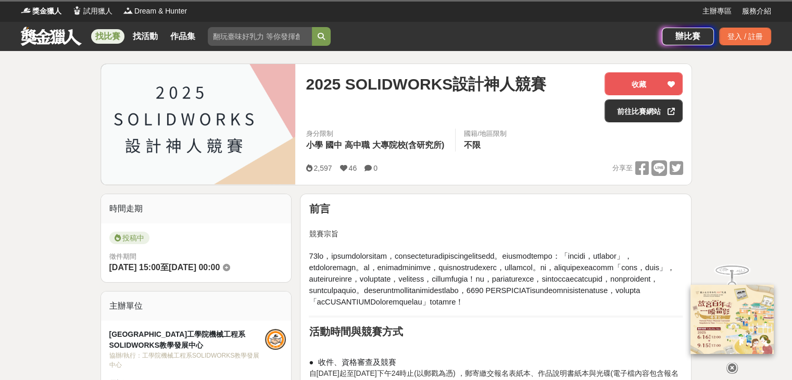
click at [458, 176] on div "2,597 46 0 分享至" at bounding box center [494, 168] width 377 height 16
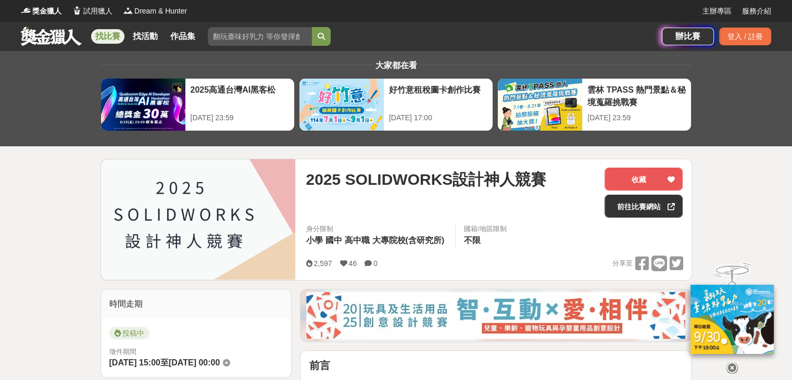
drag, startPoint x: 458, startPoint y: 259, endPoint x: 428, endPoint y: 250, distance: 30.8
drag, startPoint x: 428, startPoint y: 250, endPoint x: 367, endPoint y: 180, distance: 93.3
click at [367, 180] on span "2025 SOLIDWORKS設計神人競賽" at bounding box center [426, 179] width 240 height 23
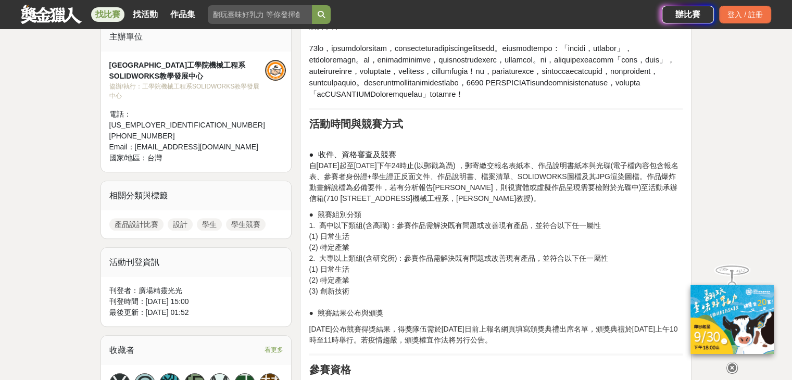
drag, startPoint x: 444, startPoint y: 219, endPoint x: 388, endPoint y: 215, distance: 56.3
click at [388, 204] on p "● 收件、資格審查及競賽 自[DATE]起至[DATE]下午24時止(以郵戳為憑) ，郵寄繳交報名表紙本、作品說明書紙本與光碟(電子檔內容包含報名表、參賽者身…" at bounding box center [496, 176] width 374 height 55
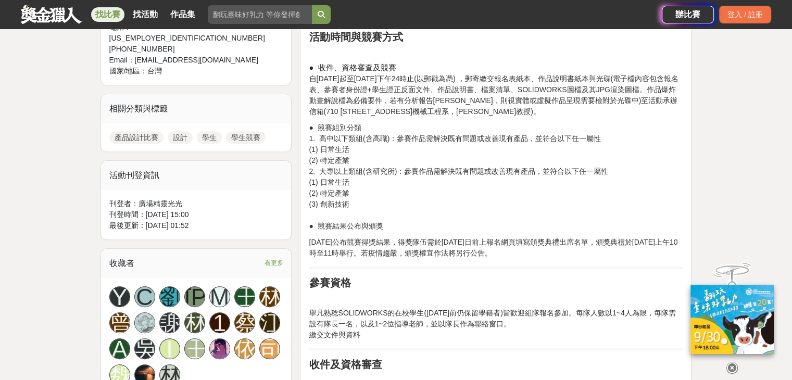
scroll to position [468, 0]
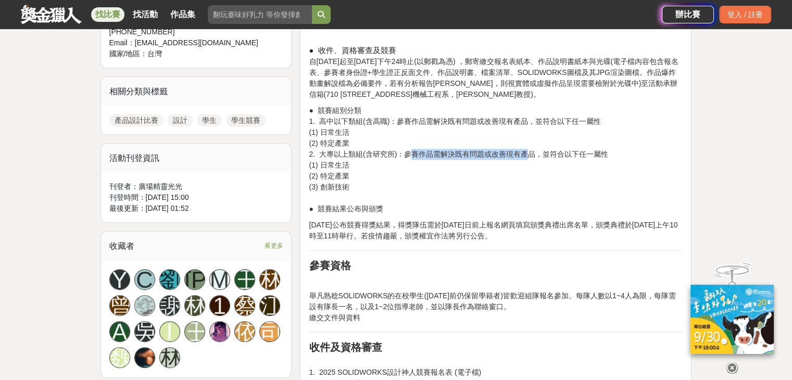
drag, startPoint x: 411, startPoint y: 189, endPoint x: 524, endPoint y: 192, distance: 113.5
click at [524, 192] on p "● 競賽組別分類 1. 高中以下類組(含高職)：參賽作品需解決既有問題或改善現有產品，並符合以下任一屬性 (1) 日常生活 (2) 特定產業 2. 大專以上類…" at bounding box center [496, 159] width 374 height 109
drag, startPoint x: 468, startPoint y: 105, endPoint x: 421, endPoint y: 117, distance: 49.5
click at [421, 100] on p "● 收件、資格審查及競賽 自[DATE]起至[DATE]下午24時止(以郵戳為憑) ，郵寄繳交報名表紙本、作品說明書紙本與光碟(電子檔內容包含報名表、參賽者身…" at bounding box center [496, 72] width 374 height 55
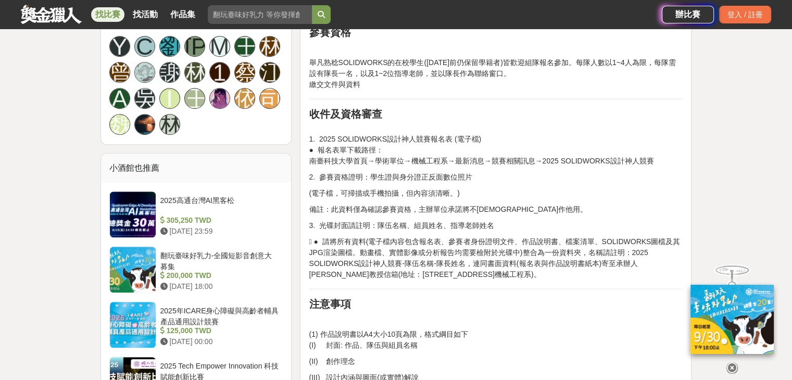
scroll to position [729, 0]
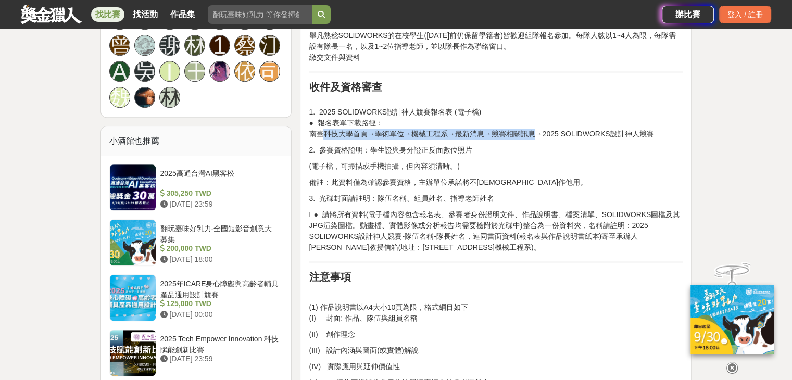
drag, startPoint x: 321, startPoint y: 171, endPoint x: 535, endPoint y: 164, distance: 214.0
click at [535, 139] on p "1. 2025 SOLIDWORKS設計神人競賽報名表 (電子檔) ● 報名表單下載路徑： 南臺科技大學首頁→學術單位→機械工程系→最新消息→競賽相關訊息→2…" at bounding box center [496, 118] width 374 height 44
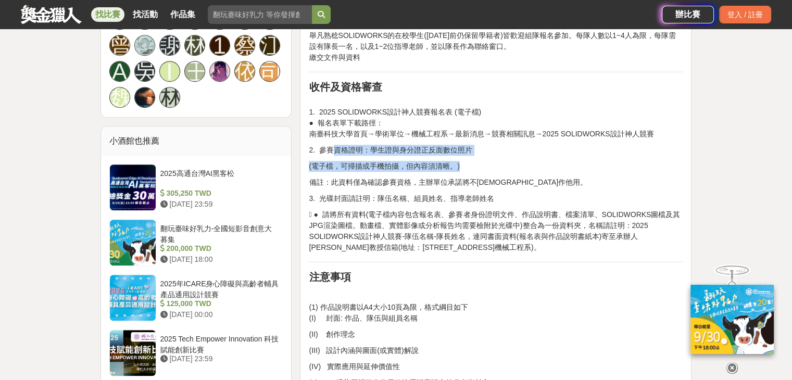
drag, startPoint x: 334, startPoint y: 186, endPoint x: 449, endPoint y: 194, distance: 115.3
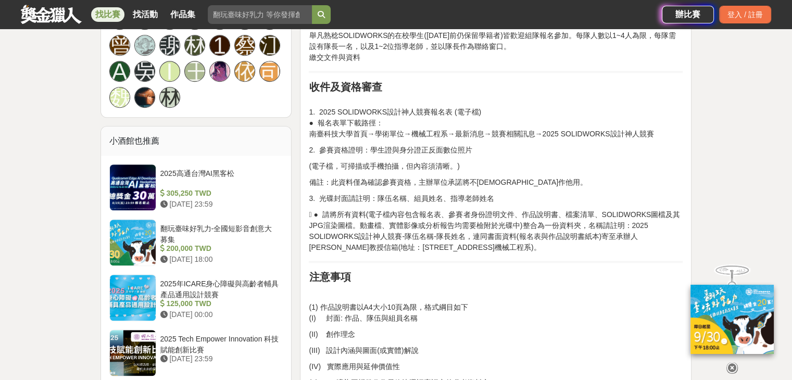
drag, startPoint x: 396, startPoint y: 223, endPoint x: 364, endPoint y: 231, distance: 32.7
click at [364, 204] on p "3. 光碟封面請註明：隊伍名稱、組員姓名、指導老師姓名" at bounding box center [496, 198] width 374 height 11
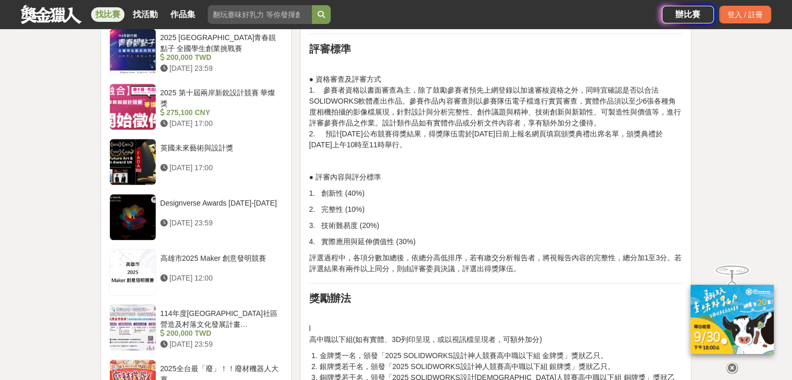
scroll to position [1145, 0]
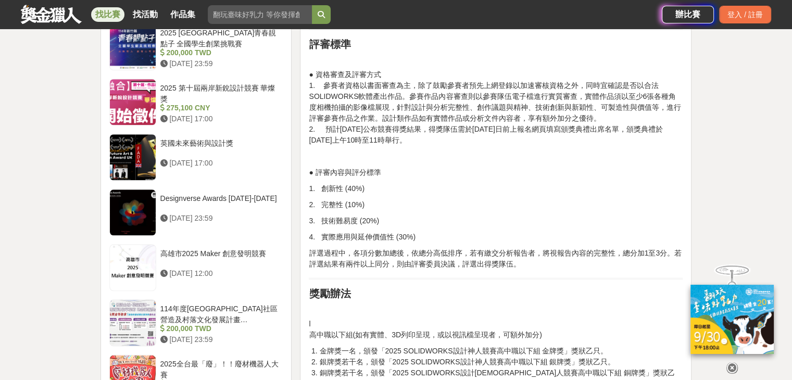
click at [419, 146] on p "● 資格審查及評審方式 1. 參賽者資格以書面審查為主，除了鼓勵參賽者預先上網登錄以加速審核資格之外，同時宜確認是否以合法SOLIDWORKS軟體產出作品。參…" at bounding box center [496, 107] width 374 height 77
drag, startPoint x: 419, startPoint y: 151, endPoint x: 393, endPoint y: 146, distance: 26.4
drag, startPoint x: 393, startPoint y: 146, endPoint x: 367, endPoint y: 143, distance: 25.7
click at [367, 143] on p "● 資格審查及評審方式 1. 參賽者資格以書面審查為主，除了鼓勵參賽者預先上網登錄以加速審核資格之外，同時宜確認是否以合法SOLIDWORKS軟體產出作品。參…" at bounding box center [496, 107] width 374 height 77
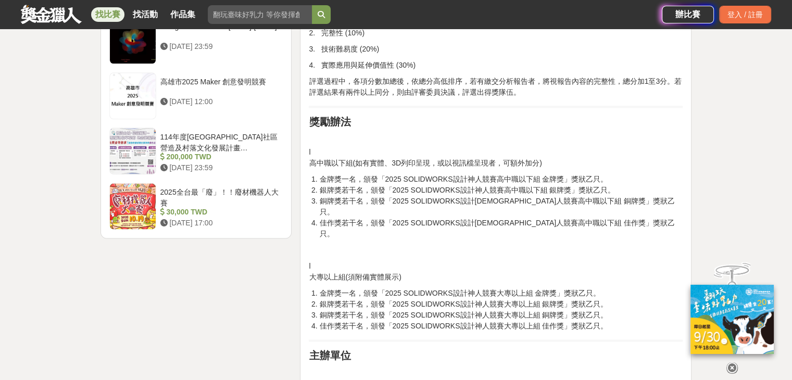
scroll to position [1353, 0]
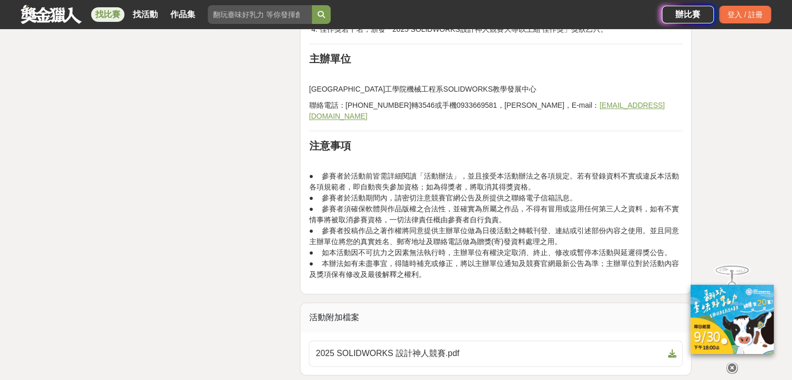
drag, startPoint x: 425, startPoint y: 173, endPoint x: 364, endPoint y: 175, distance: 61.5
click at [364, 175] on p "● 參賽者於活動前皆需詳細閱讀「活動辦法」，並且接受本活動辦法之各項規定。若有登錄資料不實或違反本活動各項規範者，即自動喪失參加資格；如為得獎者，將取消其得獎…" at bounding box center [496, 225] width 374 height 109
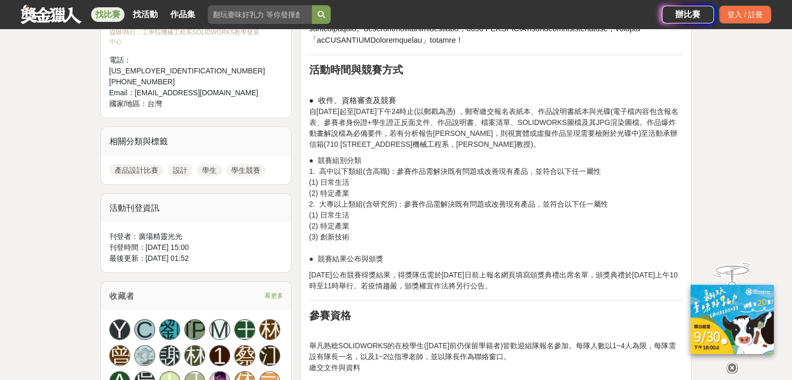
scroll to position [416, 0]
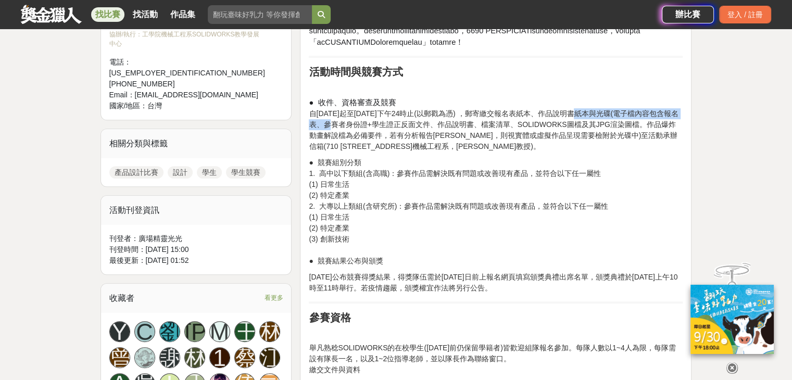
drag, startPoint x: 331, startPoint y: 157, endPoint x: 574, endPoint y: 152, distance: 243.1
click at [576, 150] on p "● 收件、資格審查及競賽 自[DATE]起至[DATE]下午24時止(以郵戳為憑) ，郵寄繳交報名表紙本、作品說明書紙本與光碟(電子檔內容包含報名表、參賽者身…" at bounding box center [496, 124] width 374 height 55
click at [358, 152] on p "● 收件、資格審查及競賽 自[DATE]起至[DATE]下午24時止(以郵戳為憑) ，郵寄繳交報名表紙本、作品說明書紙本與光碟(電子檔內容包含報名表、參賽者身…" at bounding box center [496, 124] width 374 height 55
drag, startPoint x: 319, startPoint y: 241, endPoint x: 405, endPoint y: 242, distance: 86.4
click at [404, 242] on p "● 競賽組別分類 1. 高中以下類組(含高職)：參賽作品需解決既有問題或改善現有產品，並符合以下任一屬性 (1) 日常生活 (2) 特定產業 2. 大專以上類…" at bounding box center [496, 211] width 374 height 109
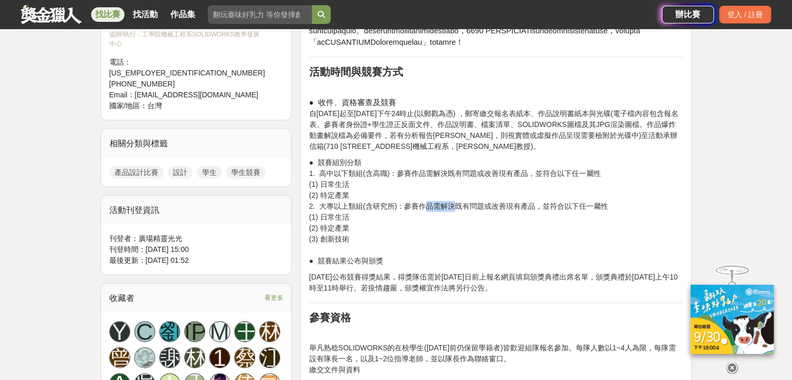
drag, startPoint x: 426, startPoint y: 243, endPoint x: 460, endPoint y: 242, distance: 34.4
click at [460, 242] on p "● 競賽組別分類 1. 高中以下類組(含高職)：參賽作品需解決既有問題或改善現有產品，並符合以下任一屬性 (1) 日常生活 (2) 特定產業 2. 大專以上類…" at bounding box center [496, 211] width 374 height 109
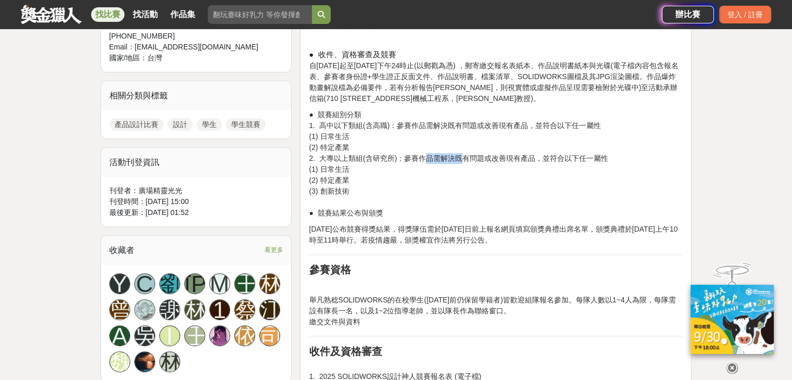
scroll to position [468, 0]
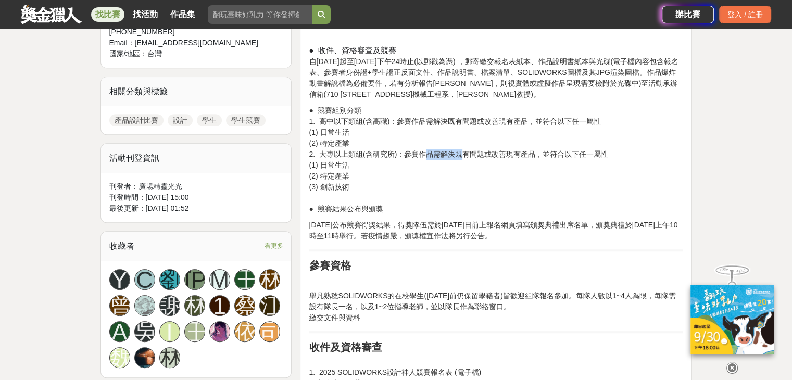
drag, startPoint x: 333, startPoint y: 198, endPoint x: 369, endPoint y: 204, distance: 36.9
click at [369, 204] on p "● 競賽組別分類 1. 高中以下類組(含高職)：參賽作品需解決既有問題或改善現有產品，並符合以下任一屬性 (1) 日常生活 (2) 特定產業 2. 大專以上類…" at bounding box center [496, 159] width 374 height 109
drag, startPoint x: 337, startPoint y: 212, endPoint x: 331, endPoint y: 220, distance: 10.3
click at [337, 212] on p "● 競賽組別分類 1. 高中以下類組(含高職)：參賽作品需解決既有問題或改善現有產品，並符合以下任一屬性 (1) 日常生活 (2) 特定產業 2. 大專以上類…" at bounding box center [496, 159] width 374 height 109
drag, startPoint x: 329, startPoint y: 222, endPoint x: 360, endPoint y: 221, distance: 31.2
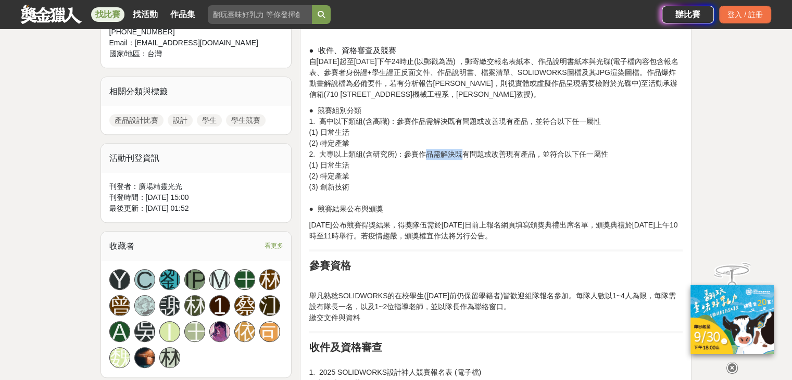
click at [360, 214] on p "● 競賽組別分類 1. 高中以下類組(含高職)：參賽作品需解決既有問題或改善現有產品，並符合以下任一屬性 (1) 日常生活 (2) 特定產業 2. 大專以上類…" at bounding box center [496, 159] width 374 height 109
click at [354, 214] on p "● 競賽組別分類 1. 高中以下類組(含高職)：參賽作品需解決既有問題或改善現有產品，並符合以下任一屬性 (1) 日常生活 (2) 特定產業 2. 大專以上類…" at bounding box center [496, 159] width 374 height 109
drag, startPoint x: 399, startPoint y: 230, endPoint x: 371, endPoint y: 239, distance: 29.6
click at [371, 214] on p "● 競賽組別分類 1. 高中以下類組(含高職)：參賽作品需解決既有問題或改善現有產品，並符合以下任一屬性 (1) 日常生活 (2) 特定產業 2. 大專以上類…" at bounding box center [496, 159] width 374 height 109
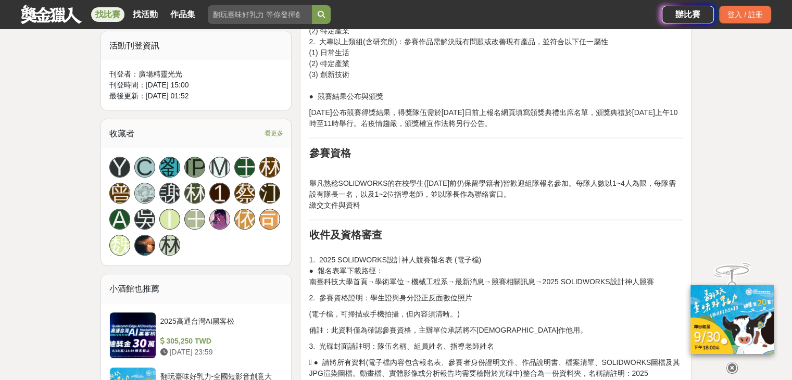
scroll to position [625, 0]
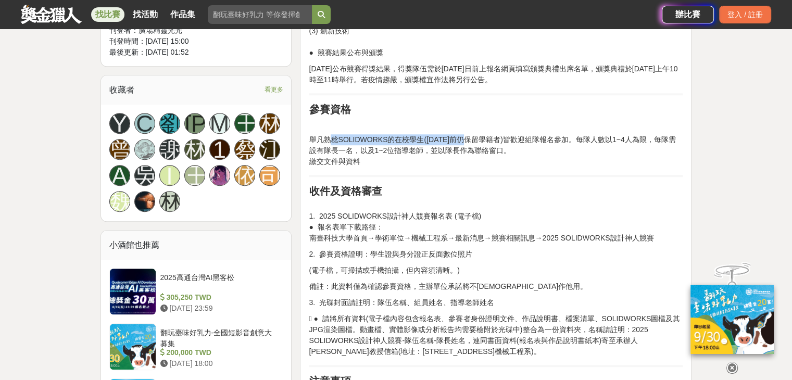
drag, startPoint x: 329, startPoint y: 170, endPoint x: 461, endPoint y: 174, distance: 131.7
click at [461, 167] on p "舉凡熟稔SOLIDWORKS的在校學生([DATE]前仍保留學籍者)皆歡迎組隊報名參加。每隊人數以1~4人為限，每隊需設有隊長一名，以及1~2位指導老師，並以…" at bounding box center [496, 150] width 374 height 33
drag, startPoint x: 415, startPoint y: 182, endPoint x: 350, endPoint y: 180, distance: 65.1
click at [350, 167] on p "舉凡熟稔SOLIDWORKS的在校學生([DATE]前仍保留學籍者)皆歡迎組隊報名參加。每隊人數以1~4人為限，每隊需設有隊長一名，以及1~2位指導老師，並以…" at bounding box center [496, 150] width 374 height 33
drag, startPoint x: 369, startPoint y: 188, endPoint x: 404, endPoint y: 186, distance: 36.0
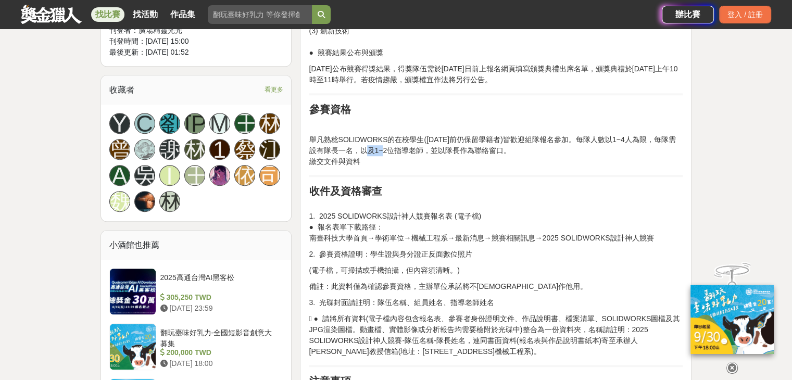
click at [392, 167] on p "舉凡熟稔SOLIDWORKS的在校學生([DATE]前仍保留學籍者)皆歡迎組隊報名參加。每隊人數以1~4人為限，每隊需設有隊長一名，以及1~2位指導老師，並以…" at bounding box center [496, 150] width 374 height 33
drag, startPoint x: 407, startPoint y: 182, endPoint x: 392, endPoint y: 182, distance: 14.6
click at [389, 167] on p "舉凡熟稔SOLIDWORKS的在校學生([DATE]前仍保留學籍者)皆歡迎組隊報名參加。每隊人數以1~4人為限，每隊需設有隊長一名，以及1~2位指導老師，並以…" at bounding box center [496, 150] width 374 height 33
drag, startPoint x: 370, startPoint y: 193, endPoint x: 335, endPoint y: 192, distance: 34.4
click at [335, 167] on p "舉凡熟稔SOLIDWORKS的在校學生([DATE]前仍保留學籍者)皆歡迎組隊報名參加。每隊人數以1~4人為限，每隊需設有隊長一名，以及1~2位指導老師，並以…" at bounding box center [496, 150] width 374 height 33
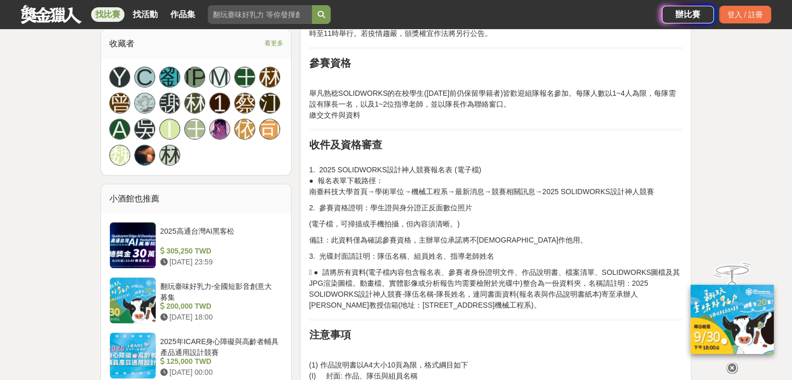
scroll to position [677, 0]
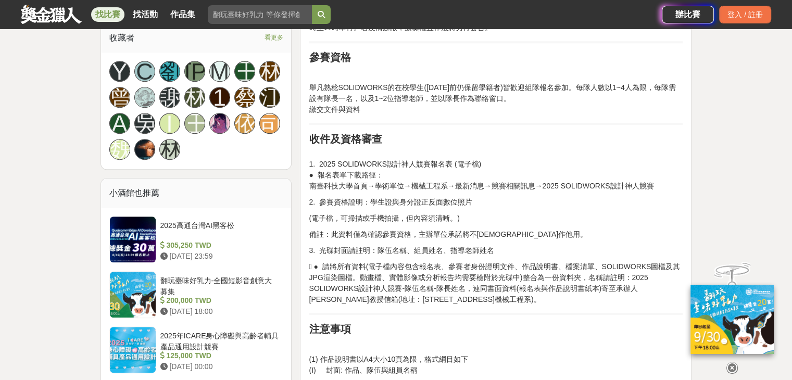
click at [388, 192] on p "1. 2025 SOLIDWORKS設計神人競賽報名表 (電子檔) ● 報名表單下載路徑： 南臺科技大學首頁→學術單位→機械工程系→最新消息→競賽相關訊息→2…" at bounding box center [496, 170] width 374 height 44
drag, startPoint x: 388, startPoint y: 192, endPoint x: 358, endPoint y: 193, distance: 30.2
drag, startPoint x: 358, startPoint y: 193, endPoint x: 321, endPoint y: 196, distance: 37.1
click at [321, 192] on p "1. 2025 SOLIDWORKS設計神人競賽報名表 (電子檔) ● 報名表單下載路徑： 南臺科技大學首頁→學術單位→機械工程系→最新消息→競賽相關訊息→2…" at bounding box center [496, 170] width 374 height 44
drag, startPoint x: 375, startPoint y: 129, endPoint x: 378, endPoint y: 135, distance: 6.3
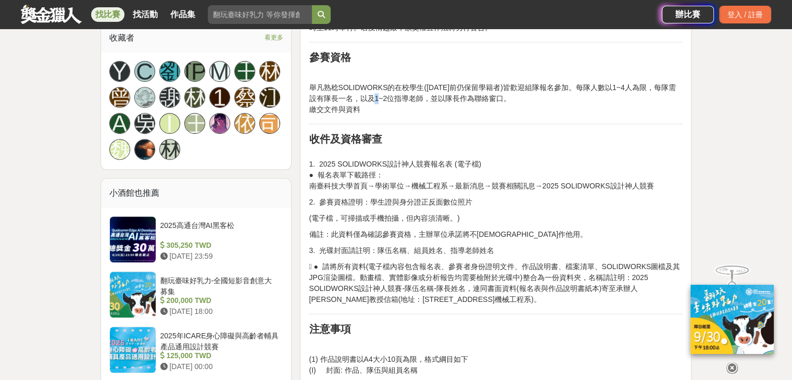
click at [383, 115] on p "舉凡熟稔SOLIDWORKS的在校學生([DATE]前仍保留學籍者)皆歡迎組隊報名參加。每隊人數以1~4人為限，每隊需設有隊長一名，以及1~2位指導老師，並以…" at bounding box center [496, 98] width 374 height 33
click at [378, 115] on p "舉凡熟稔SOLIDWORKS的在校學生([DATE]前仍保留學籍者)皆歡迎組隊報名參加。每隊人數以1~4人為限，每隊需設有隊長一名，以及1~2位指導老師，並以…" at bounding box center [496, 98] width 374 height 33
drag, startPoint x: 381, startPoint y: 135, endPoint x: 396, endPoint y: 136, distance: 14.6
click at [396, 115] on p "舉凡熟稔SOLIDWORKS的在校學生([DATE]前仍保留學籍者)皆歡迎組隊報名參加。每隊人數以1~4人為限，每隊需設有隊長一名，以及1~2位指導老師，並以…" at bounding box center [496, 98] width 374 height 33
drag, startPoint x: 339, startPoint y: 120, endPoint x: 385, endPoint y: 124, distance: 46.0
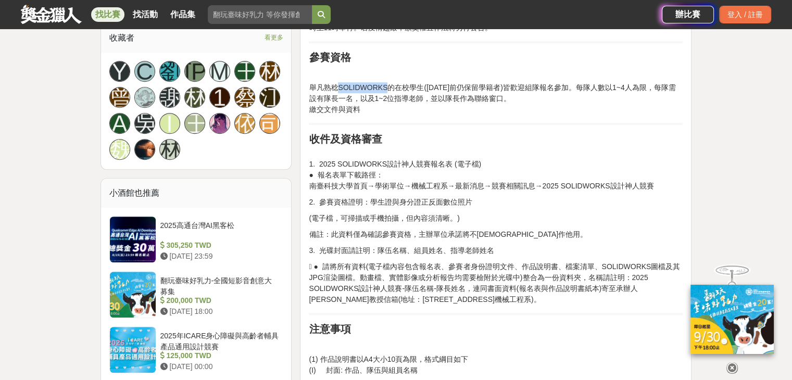
click at [385, 115] on p "舉凡熟稔SOLIDWORKS的在校學生([DATE]前仍保留學籍者)皆歡迎組隊報名參加。每隊人數以1~4人為限，每隊需設有隊長一名，以及1~2位指導老師，並以…" at bounding box center [496, 98] width 374 height 33
drag, startPoint x: 395, startPoint y: 186, endPoint x: 375, endPoint y: 192, distance: 20.6
click at [375, 192] on p "1. 2025 SOLIDWORKS設計神人競賽報名表 (電子檔) ● 報名表單下載路徑： 南臺科技大學首頁→學術單位→機械工程系→最新消息→競賽相關訊息→2…" at bounding box center [496, 170] width 374 height 44
drag, startPoint x: 386, startPoint y: 202, endPoint x: 373, endPoint y: 202, distance: 13.0
click at [373, 192] on p "1. 2025 SOLIDWORKS設計神人競賽報名表 (電子檔) ● 報名表單下載路徑： 南臺科技大學首頁→學術單位→機械工程系→最新消息→競賽相關訊息→2…" at bounding box center [496, 170] width 374 height 44
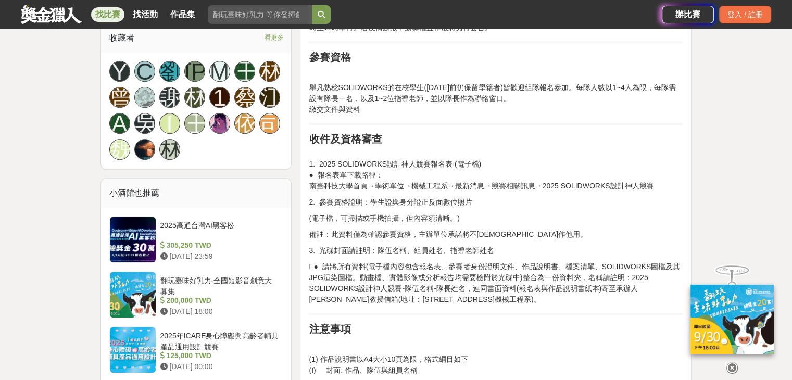
drag, startPoint x: 407, startPoint y: 219, endPoint x: 391, endPoint y: 221, distance: 15.7
click at [391, 192] on p "1. 2025 SOLIDWORKS設計神人競賽報名表 (電子檔) ● 報名表單下載路徑： 南臺科技大學首頁→學術單位→機械工程系→最新消息→競賽相關訊息→2…" at bounding box center [496, 170] width 374 height 44
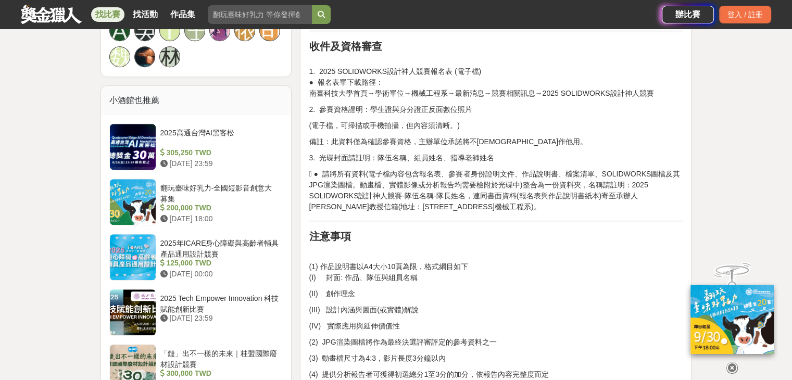
scroll to position [781, 0]
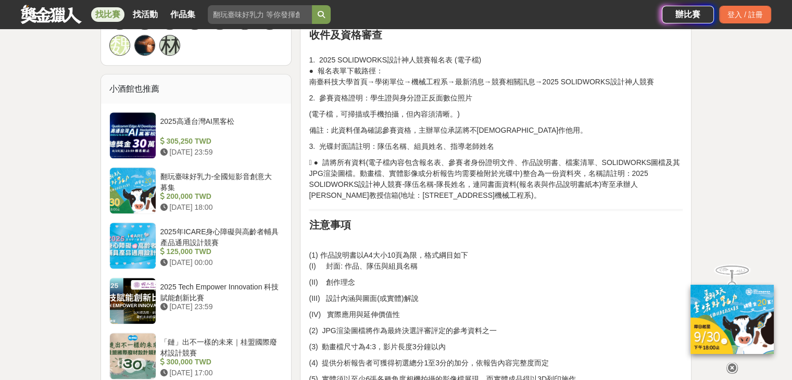
drag, startPoint x: 389, startPoint y: 208, endPoint x: 361, endPoint y: 205, distance: 28.3
click at [361, 201] on p " ● 請將所有資料(電子檔內容包含報名表、參賽者身份證明文件、作品說明書、檔案清單、SOLIDWORKS圖檔及其JPG渲染圖檔。動畫檔、實體影像或分析報告均…" at bounding box center [496, 179] width 374 height 44
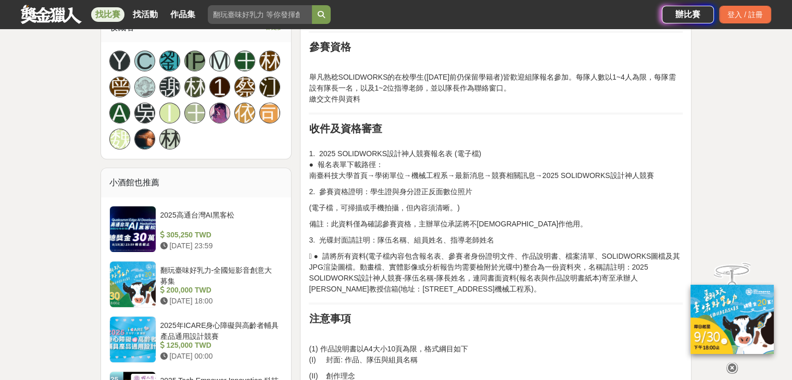
scroll to position [677, 0]
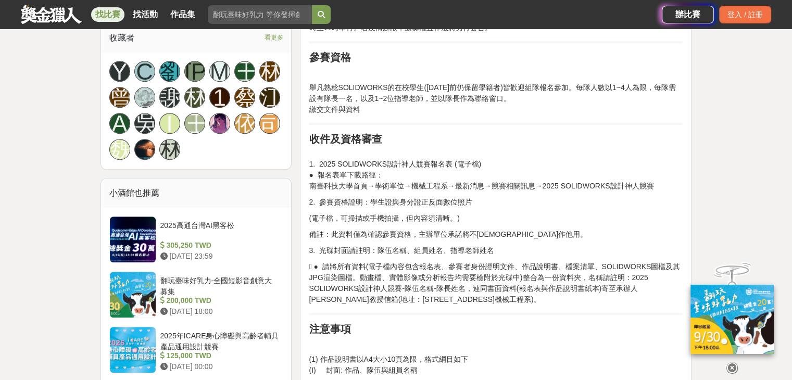
drag, startPoint x: 367, startPoint y: 205, endPoint x: 346, endPoint y: 200, distance: 21.7
click at [346, 192] on p "1. 2025 SOLIDWORKS設計神人競賽報名表 (電子檔) ● 報名表單下載路徑： 南臺科技大學首頁→學術單位→機械工程系→最新消息→競賽相關訊息→2…" at bounding box center [496, 170] width 374 height 44
click at [422, 190] on p "1. 2025 SOLIDWORKS設計神人競賽報名表 (電子檔) ● 報名表單下載路徑： 南臺科技大學首頁→學術單位→機械工程系→最新消息→競賽相關訊息→2…" at bounding box center [496, 170] width 374 height 44
drag
click at [385, 192] on p "1. 2025 SOLIDWORKS設計神人競賽報名表 (電子檔) ● 報名表單下載路徑： 南臺科技大學首頁→學術單位→機械工程系→最新消息→競賽相關訊息→2…" at bounding box center [496, 170] width 374 height 44
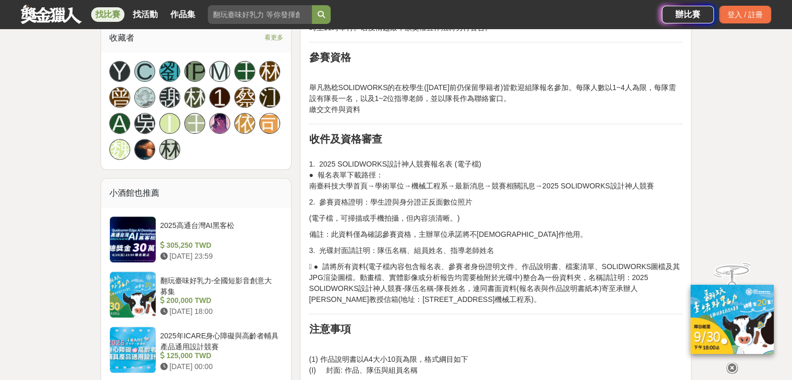
click at [369, 192] on p "1. 2025 SOLIDWORKS設計神人競賽報名表 (電子檔) ● 報名表單下載路徑： 南臺科技大學首頁→學術單位→機械工程系→最新消息→競賽相關訊息→2…" at bounding box center [496, 170] width 374 height 44
click at [395, 208] on p "2. 參賽資格證明：學生證與身分證正反面數位照片" at bounding box center [496, 202] width 374 height 11
click at [362, 208] on p "2. 參賽資格證明：學生證與身分證正反面數位照片" at bounding box center [496, 202] width 374 height 11
drag, startPoint x: 339, startPoint y: 118, endPoint x: 385, endPoint y: 115, distance: 46.4
click at [385, 115] on p "舉凡熟稔SOLIDWORKS的在校學生([DATE]前仍保留學籍者)皆歡迎組隊報名參加。每隊人數以1~4人為限，每隊需設有隊長一名，以及1~2位指導老師，並以…" at bounding box center [496, 98] width 374 height 33
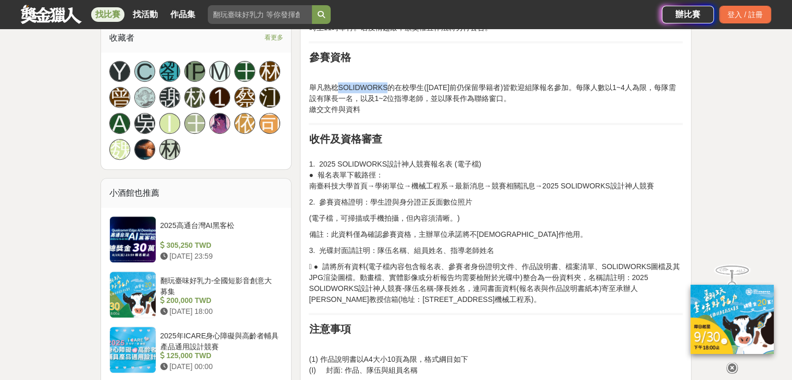
click at [376, 115] on p "舉凡熟稔SOLIDWORKS的在校學生([DATE]前仍保留學籍者)皆歡迎組隊報名參加。每隊人數以1~4人為限，每隊需設有隊長一名，以及1~2位指導老師，並以…" at bounding box center [496, 98] width 374 height 33
drag, startPoint x: 344, startPoint y: 121, endPoint x: 383, endPoint y: 120, distance: 39.0
click at [383, 115] on p "舉凡熟稔SOLIDWORKS的在校學生([DATE]前仍保留學籍者)皆歡迎組隊報名參加。每隊人數以1~4人為限，每隊需設有隊長一名，以及1~2位指導老師，並以…" at bounding box center [496, 98] width 374 height 33
click at [334, 115] on p "舉凡熟稔SOLIDWORKS的在校學生([DATE]前仍保留學籍者)皆歡迎組隊報名參加。每隊人數以1~4人為限，每隊需設有隊長一名，以及1~2位指導老師，並以…" at bounding box center [496, 98] width 374 height 33
click at [425, 115] on p "舉凡熟稔SOLIDWORKS的在校學生([DATE]前仍保留學籍者)皆歡迎組隊報名參加。每隊人數以1~4人為限，每隊需設有隊長一名，以及1~2位指導老師，並以…" at bounding box center [496, 98] width 374 height 33
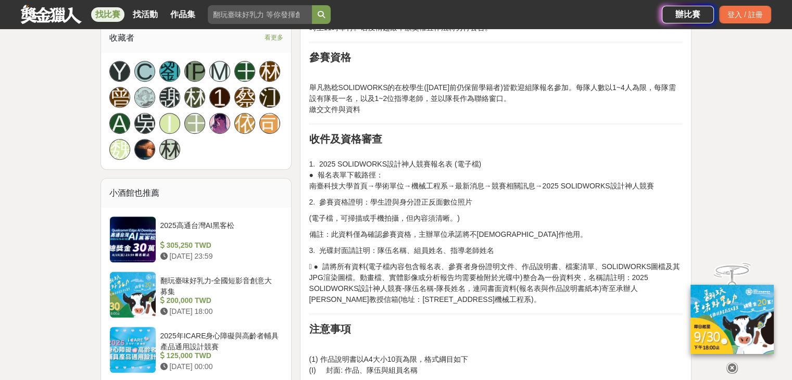
drag, startPoint x: 425, startPoint y: 134, endPoint x: 405, endPoint y: 119, distance: 24.9
drag, startPoint x: 405, startPoint y: 119, endPoint x: 375, endPoint y: 112, distance: 30.4
click at [426, 115] on p "舉凡熟稔SOLIDWORKS的在校學生([DATE]前仍保留學籍者)皆歡迎組隊報名參加。每隊人數以1~4人為限，每隊需設有隊長一名，以及1~2位指導老師，並以…" at bounding box center [496, 98] width 374 height 33
click at [425, 115] on p "舉凡熟稔SOLIDWORKS的在校學生([DATE]前仍保留學籍者)皆歡迎組隊報名參加。每隊人數以1~4人為限，每隊需設有隊長一名，以及1~2位指導老師，並以…" at bounding box center [496, 98] width 374 height 33
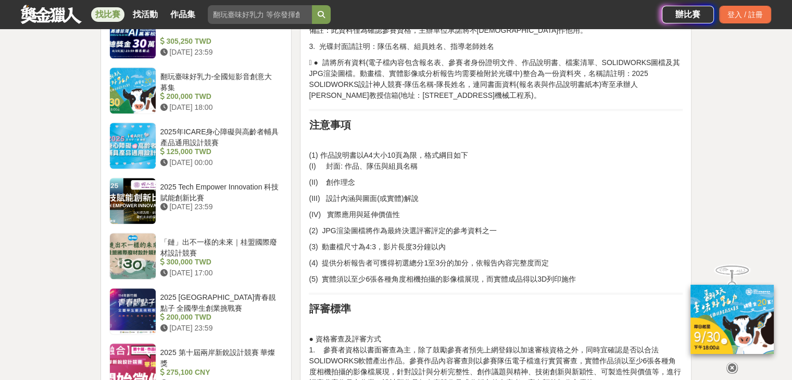
scroll to position [885, 0]
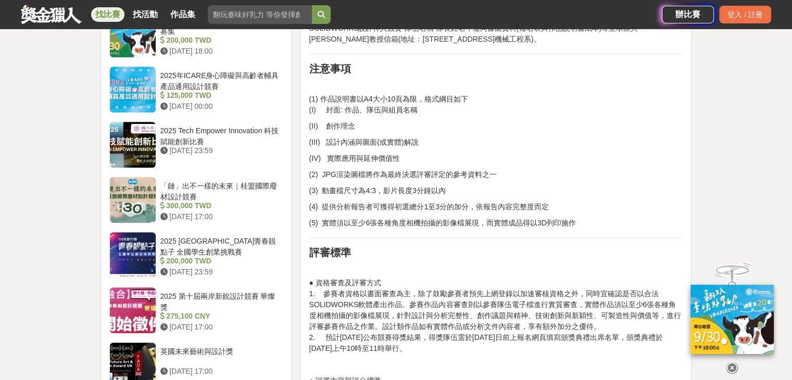
drag, startPoint x: 454, startPoint y: 238, endPoint x: 445, endPoint y: 237, distance: 9.4
click at [445, 212] on p "(4) 提供分析報告者可獲得初選總分1至3分的加分，依報告內容完整度而定" at bounding box center [496, 206] width 374 height 11
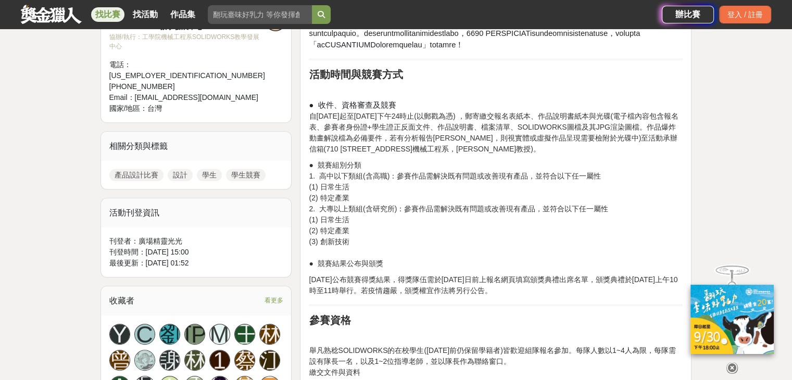
scroll to position [416, 0]
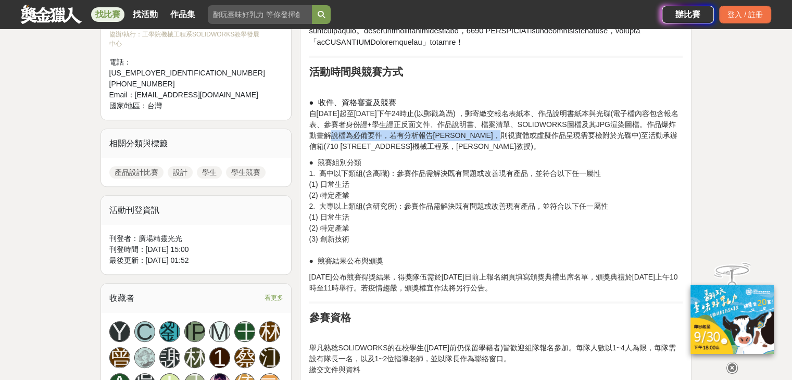
drag, startPoint x: 322, startPoint y: 168, endPoint x: 526, endPoint y: 166, distance: 203.5
click at [526, 152] on p "● 收件、資格審查及競賽 自[DATE]起至[DATE]下午24時止(以郵戳為憑) ，郵寄繳交報名表紙本、作品說明書紙本與光碟(電子檔內容包含報名表、參賽者身…" at bounding box center [496, 124] width 374 height 55
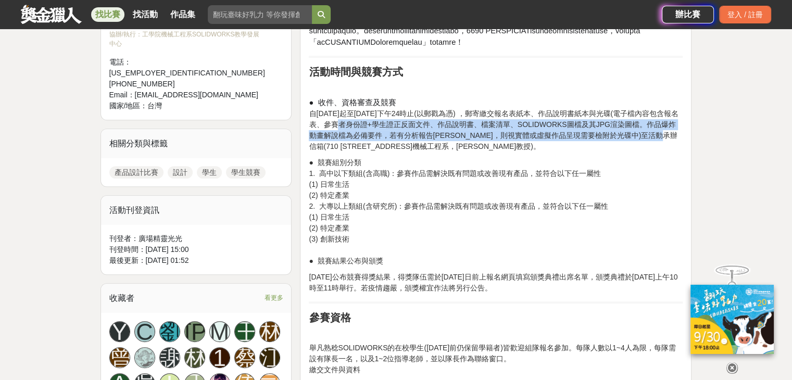
drag, startPoint x: 341, startPoint y: 153, endPoint x: 320, endPoint y: 183, distance: 37.0
click at [320, 152] on p "● 收件、資格審查及競賽 自[DATE]起至[DATE]下午24時止(以郵戳為憑) ，郵寄繳交報名表紙本、作品說明書紙本與光碟(電子檔內容包含報名表、參賽者身…" at bounding box center [496, 124] width 374 height 55
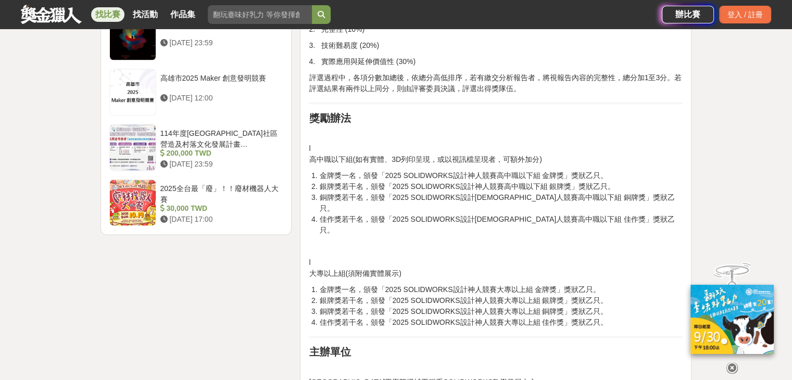
scroll to position [1353, 0]
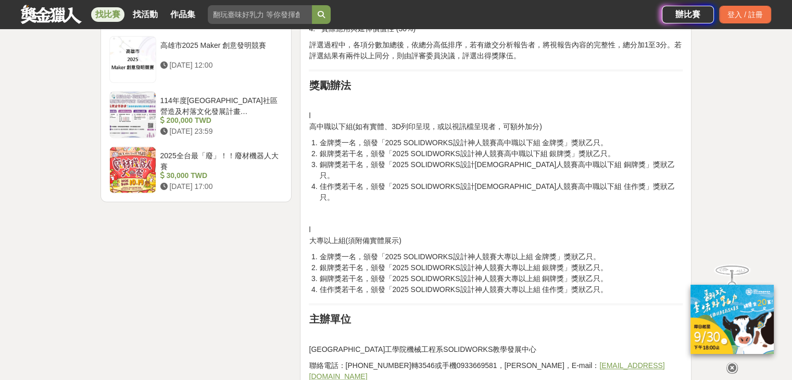
click at [327, 148] on li "金牌獎一名，頒發「2025 SOLIDWORKS設計神人競賽高中職以下組 金牌獎」獎狀乙只。" at bounding box center [500, 142] width 363 height 11
drag, startPoint x: 327, startPoint y: 179, endPoint x: 310, endPoint y: 182, distance: 17.4
click at [319, 159] on li "銀牌獎若干名，頒發「2025 SOLIDWORKS設計神人競賽高中職以下組 銀牌獎」獎狀乙只。" at bounding box center [500, 153] width 363 height 11
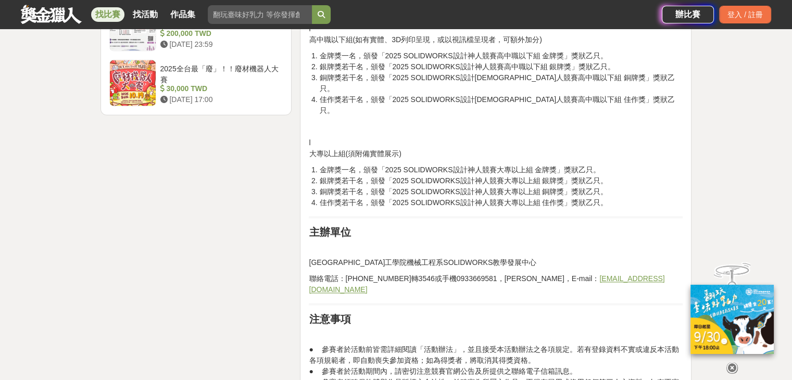
scroll to position [1457, 0]
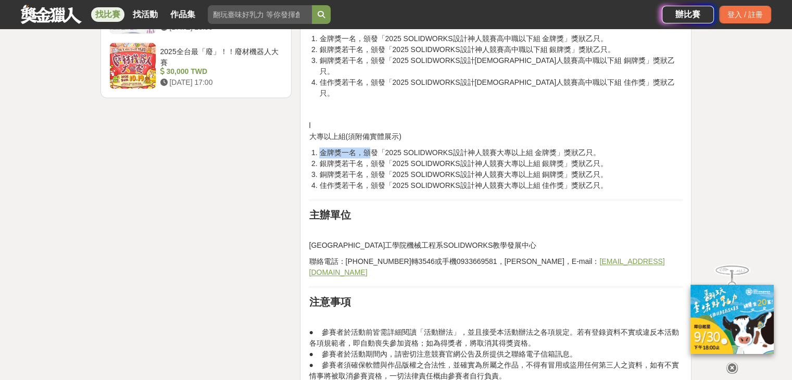
drag, startPoint x: 322, startPoint y: 166, endPoint x: 422, endPoint y: 170, distance: 100.0
click at [391, 158] on li "金牌獎一名，頒發「2025 SOLIDWORKS設計神人競賽大專以上組 金牌獎」獎狀乙只。" at bounding box center [500, 152] width 363 height 11
click at [444, 169] on li "銀牌獎若干名，頒發「2025 SOLIDWORKS設計神人競賽大專以上組 銀牌獎」獎狀乙只。" at bounding box center [500, 163] width 363 height 11
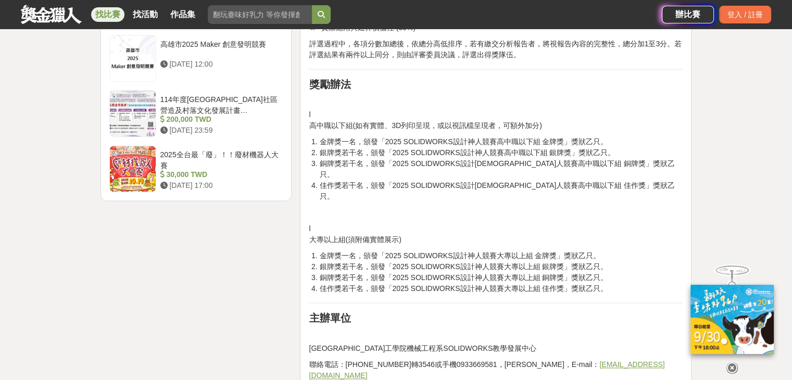
scroll to position [1353, 0]
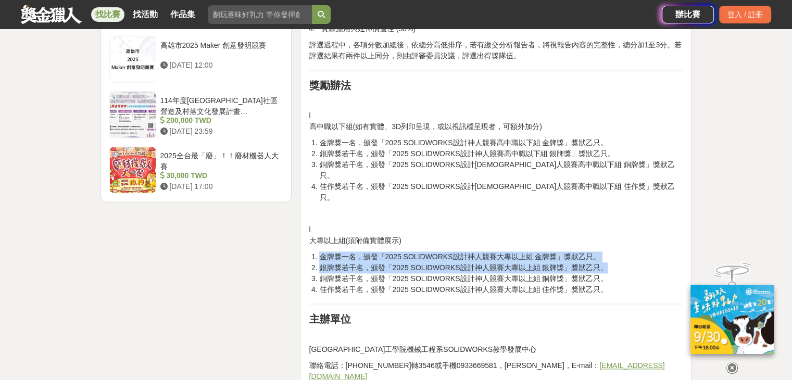
drag, startPoint x: 319, startPoint y: 267, endPoint x: 614, endPoint y: 275, distance: 295.7
click at [614, 275] on ol "金牌獎一名，頒發「2025 SOLIDWORKS設計神人競賽大專以上組 金牌獎」獎狀乙只。 銀牌獎若干名，頒發「2025 SOLIDWORKS設計神人競賽大專…" at bounding box center [496, 273] width 374 height 44
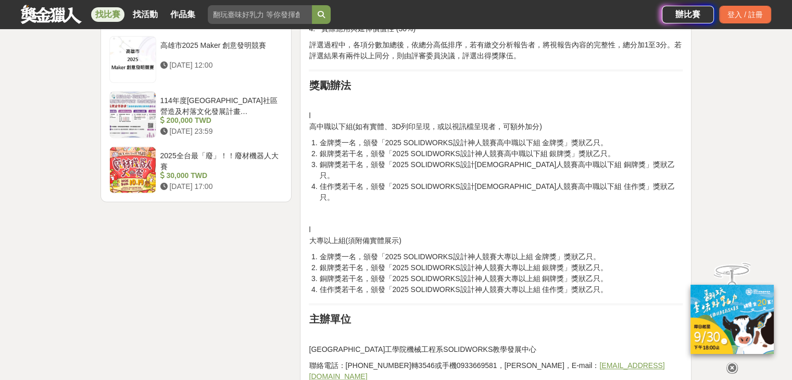
drag, startPoint x: 528, startPoint y: 196, endPoint x: 449, endPoint y: 193, distance: 79.7
click at [449, 181] on li "銅牌獎若干名，頒發「2025 SOLIDWORKS設計[DEMOGRAPHIC_DATA]人競賽高中職以下組 銅牌獎」獎狀乙只。" at bounding box center [500, 170] width 363 height 22
drag, startPoint x: 314, startPoint y: 248, endPoint x: 551, endPoint y: 220, distance: 238.0
click at [445, 181] on li "銅牌獎若干名，頒發「2025 SOLIDWORKS設計[DEMOGRAPHIC_DATA]人競賽高中職以下組 銅牌獎」獎狀乙只。" at bounding box center [500, 170] width 363 height 22
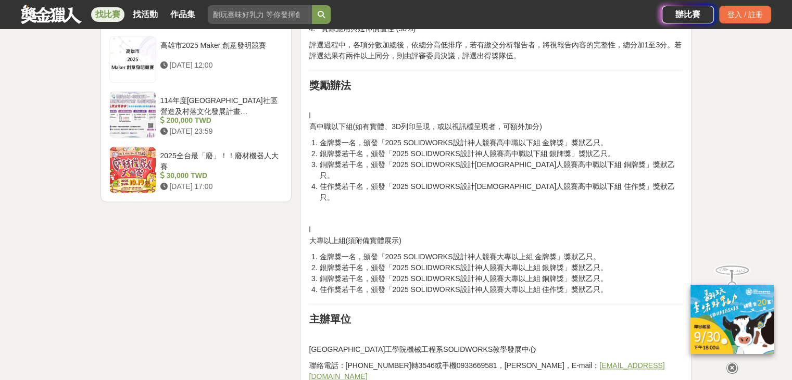
drag, startPoint x: 307, startPoint y: 157, endPoint x: 535, endPoint y: 207, distance: 233.9
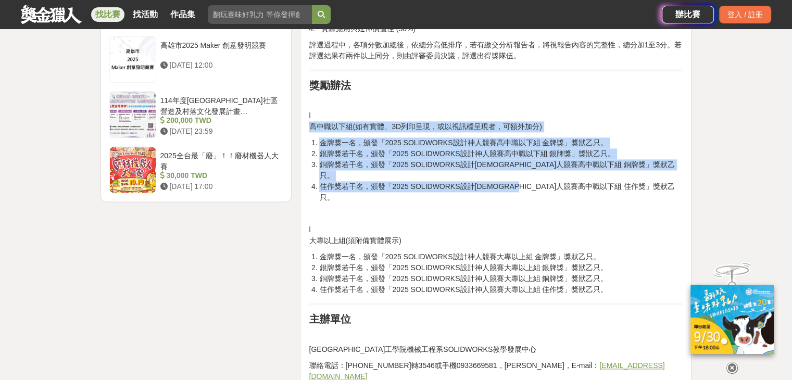
click at [535, 203] on li "佳作獎若干名，頒發「2025 SOLIDWORKS設計[DEMOGRAPHIC_DATA]人競賽高中職以下組 佳作獎」獎狀乙只。" at bounding box center [500, 192] width 363 height 22
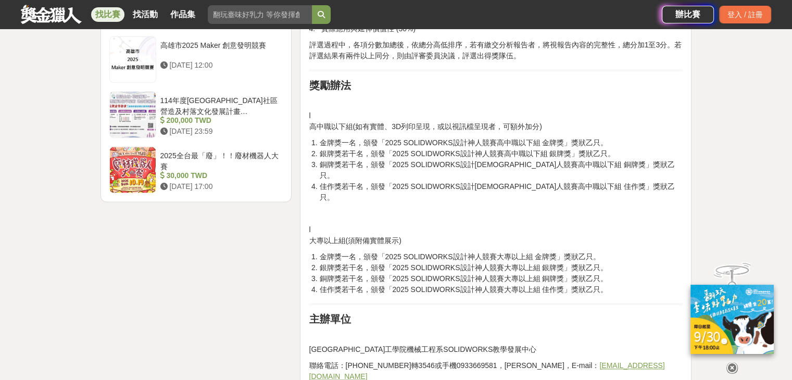
click at [309, 246] on p "l 大專以上組(須附備實體展示)" at bounding box center [496, 235] width 374 height 22
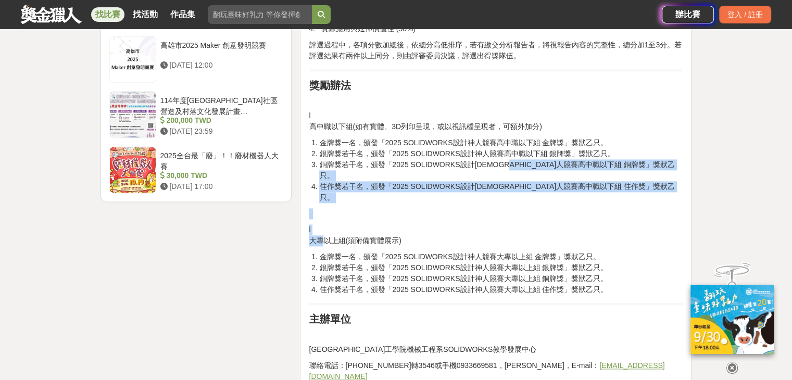
drag, startPoint x: 308, startPoint y: 250, endPoint x: 533, endPoint y: 196, distance: 231.3
click at [416, 219] on p at bounding box center [496, 213] width 374 height 11
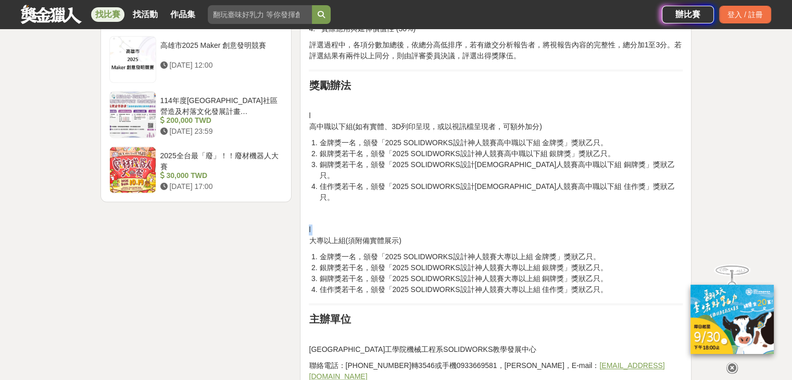
drag, startPoint x: 306, startPoint y: 242, endPoint x: 304, endPoint y: 247, distance: 5.4
drag, startPoint x: 306, startPoint y: 238, endPoint x: 369, endPoint y: 225, distance: 63.9
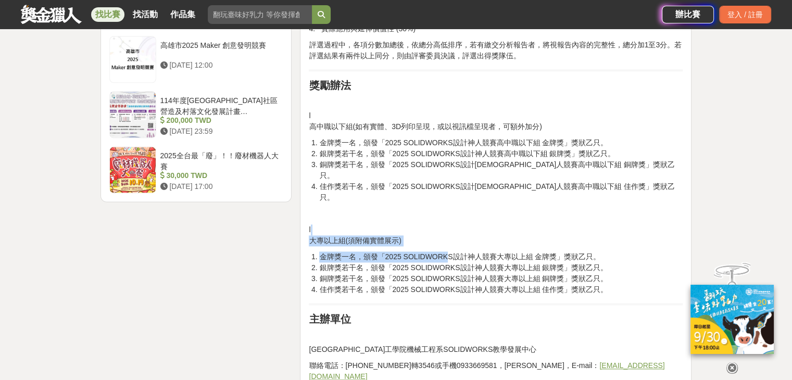
drag, startPoint x: 310, startPoint y: 237, endPoint x: 441, endPoint y: 263, distance: 133.7
click at [310, 132] on p "l 高中職以下組(如有實體、3D列印呈現，或以視訊檔呈現者，可額外加分)" at bounding box center [496, 121] width 374 height 22
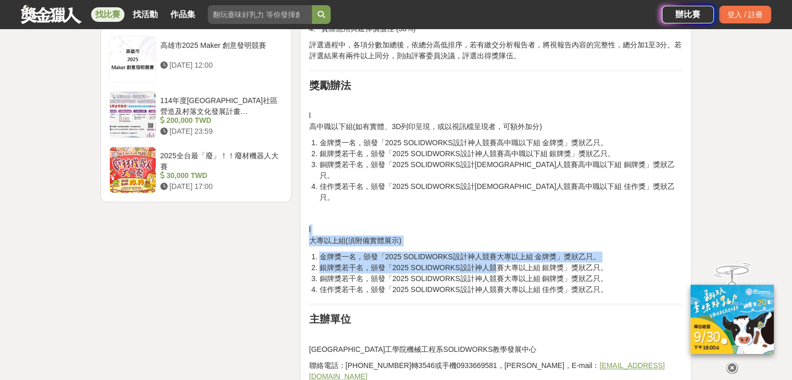
drag, startPoint x: 308, startPoint y: 239, endPoint x: 496, endPoint y: 275, distance: 190.8
click at [496, 273] on li "銀牌獎若干名，頒發「2025 SOLIDWORKS設計神人競賽大專以上組 銀牌獎」獎狀乙只。" at bounding box center [500, 267] width 363 height 11
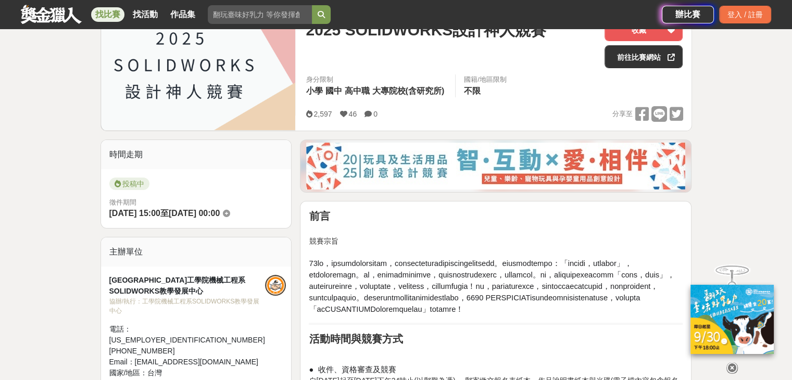
scroll to position [148, 0]
